Goal: Go to known website: Go to known website

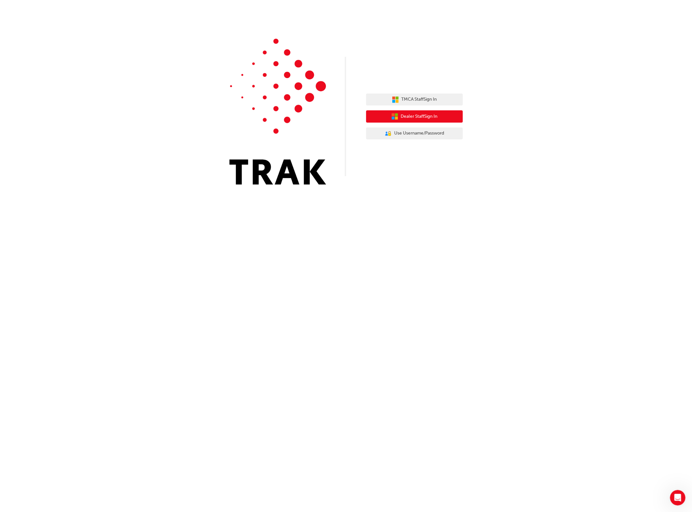
click at [446, 117] on button "Dealer Staff Sign In" at bounding box center [414, 116] width 97 height 12
